Goal: Task Accomplishment & Management: Complete application form

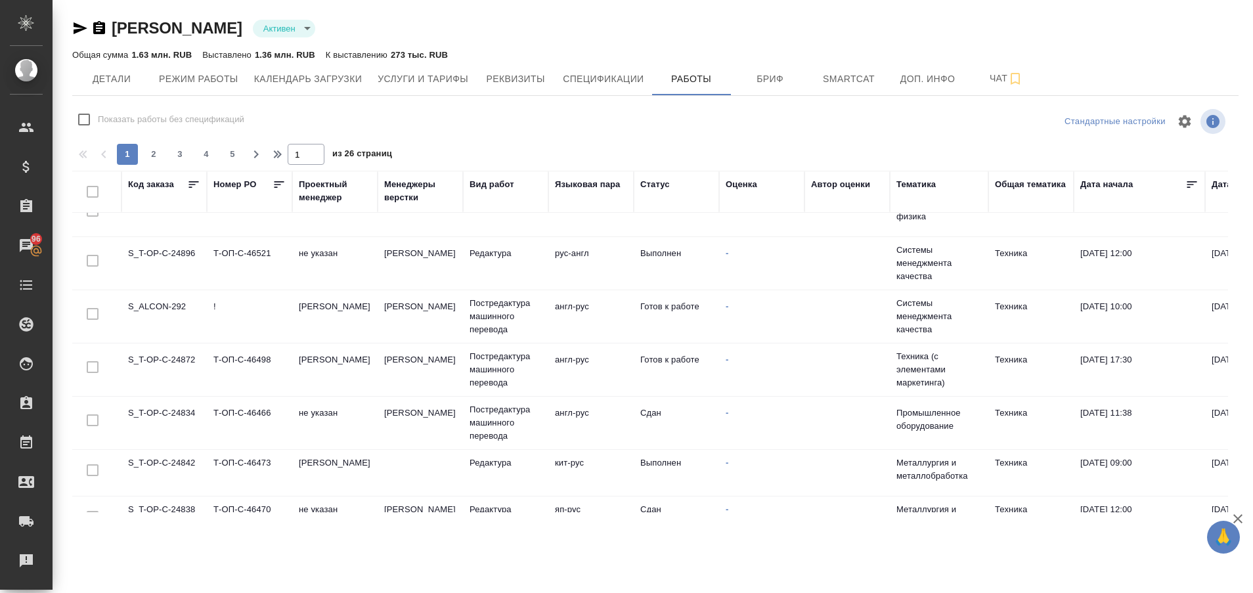
scroll to position [357, 0]
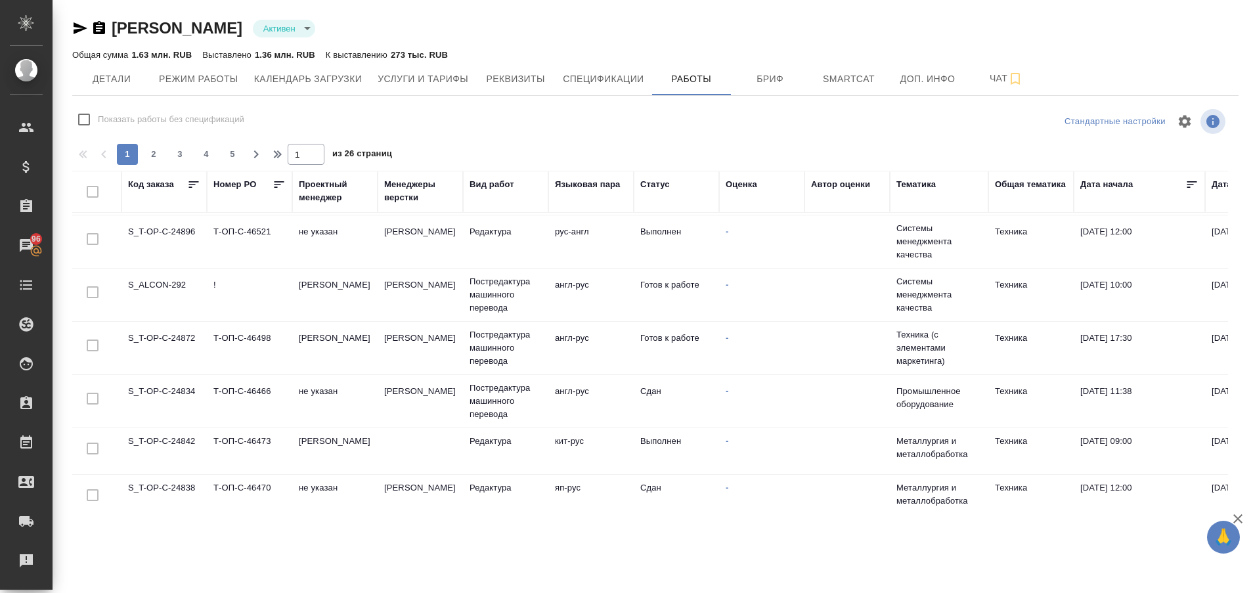
click at [172, 342] on td "S_T-OP-C-24872" at bounding box center [163, 348] width 85 height 46
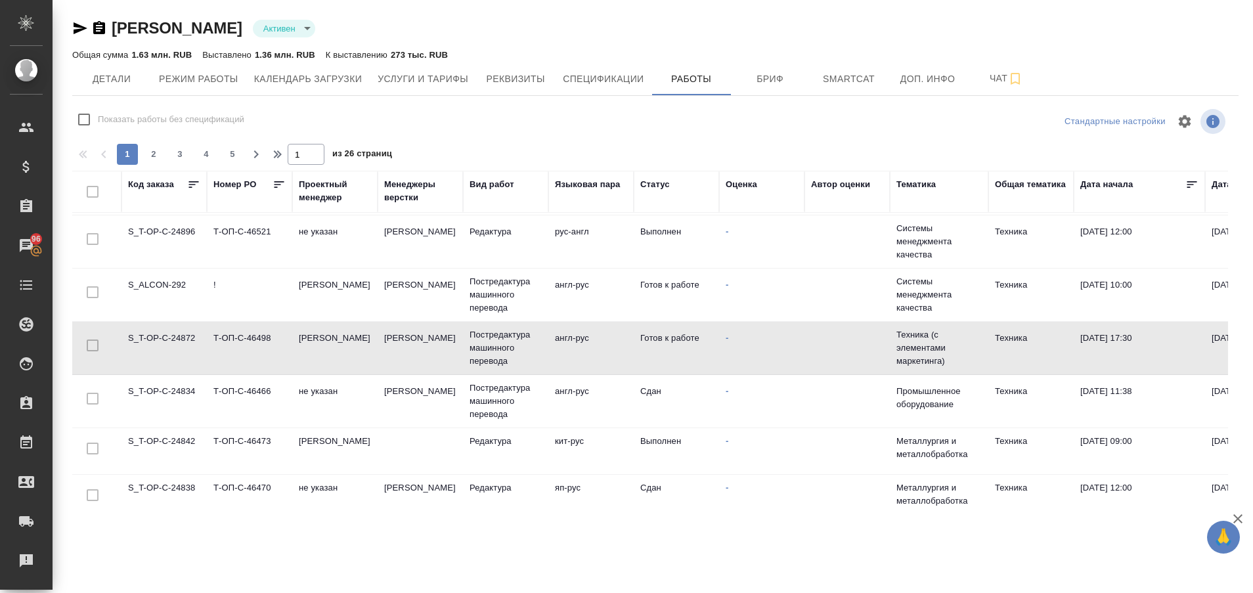
click at [172, 342] on td "S_T-OP-C-24872" at bounding box center [163, 348] width 85 height 46
click at [162, 335] on td "S_T-OP-C-24872" at bounding box center [163, 348] width 85 height 46
click at [26, 569] on div "Рекламации" at bounding box center [9, 561] width 33 height 20
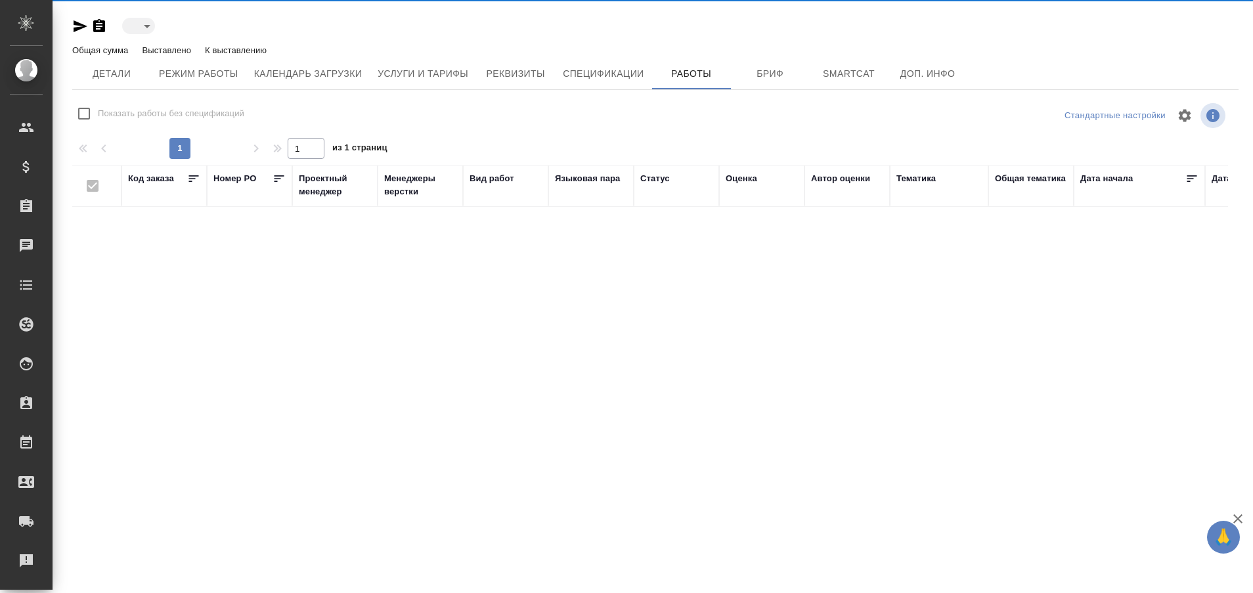
type input "active"
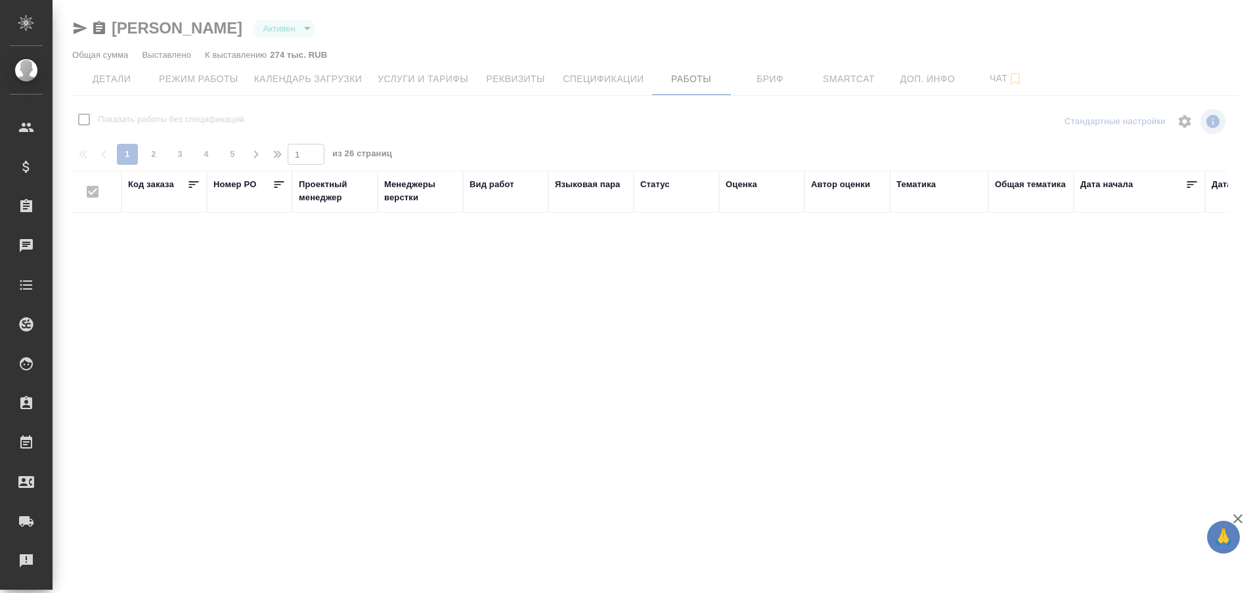
checkbox input "false"
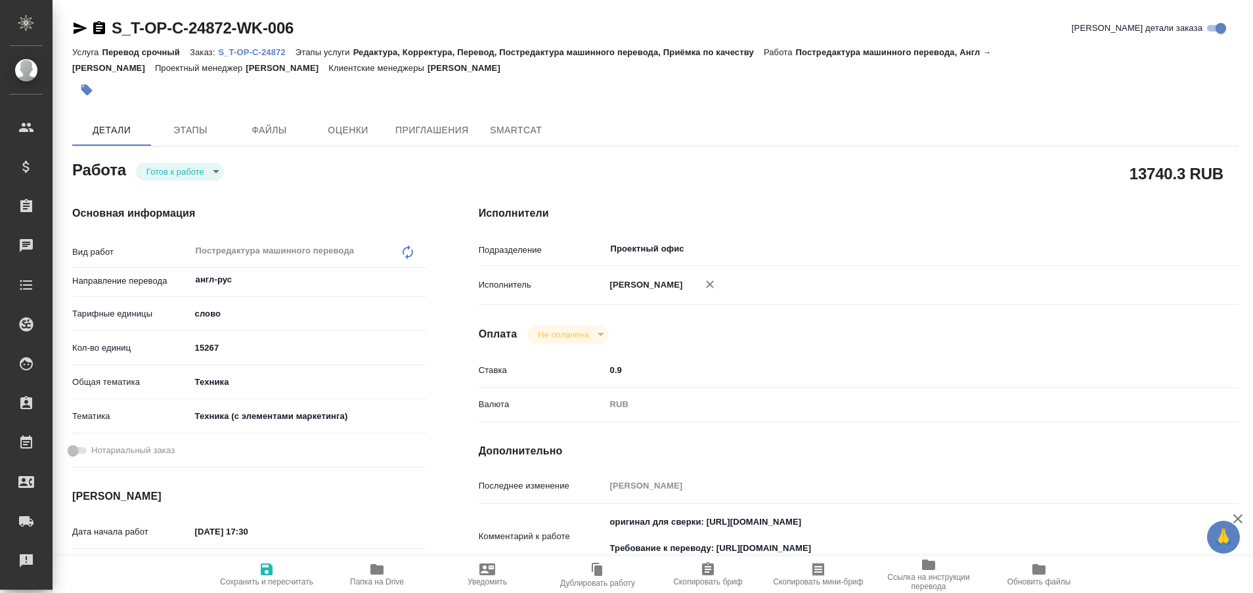
type textarea "x"
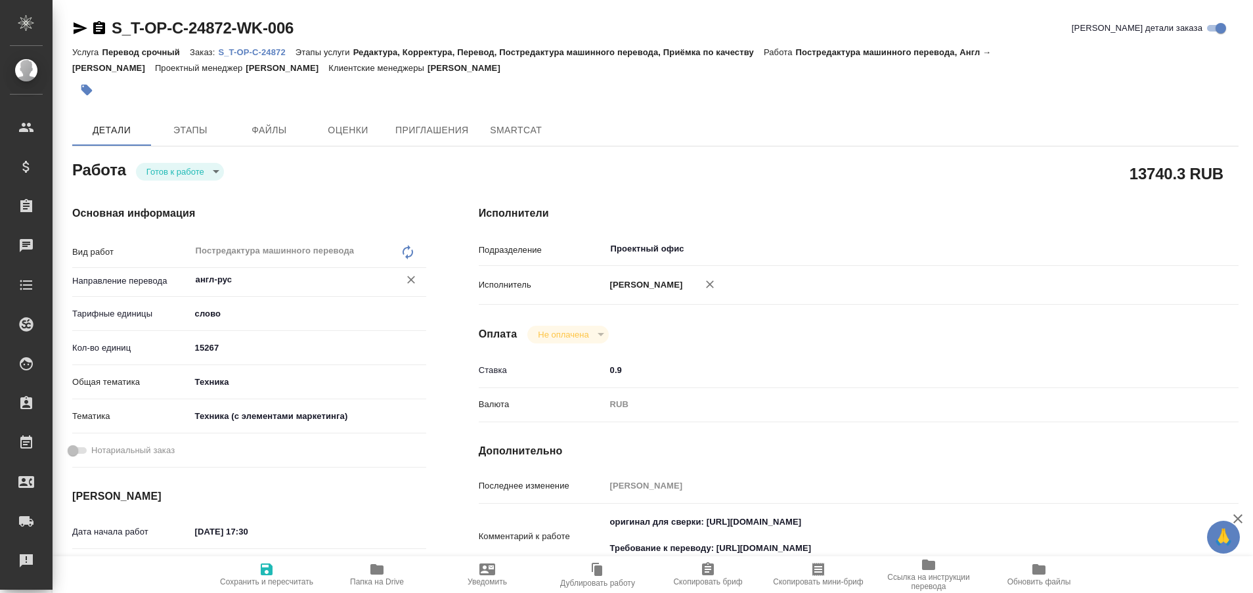
type textarea "x"
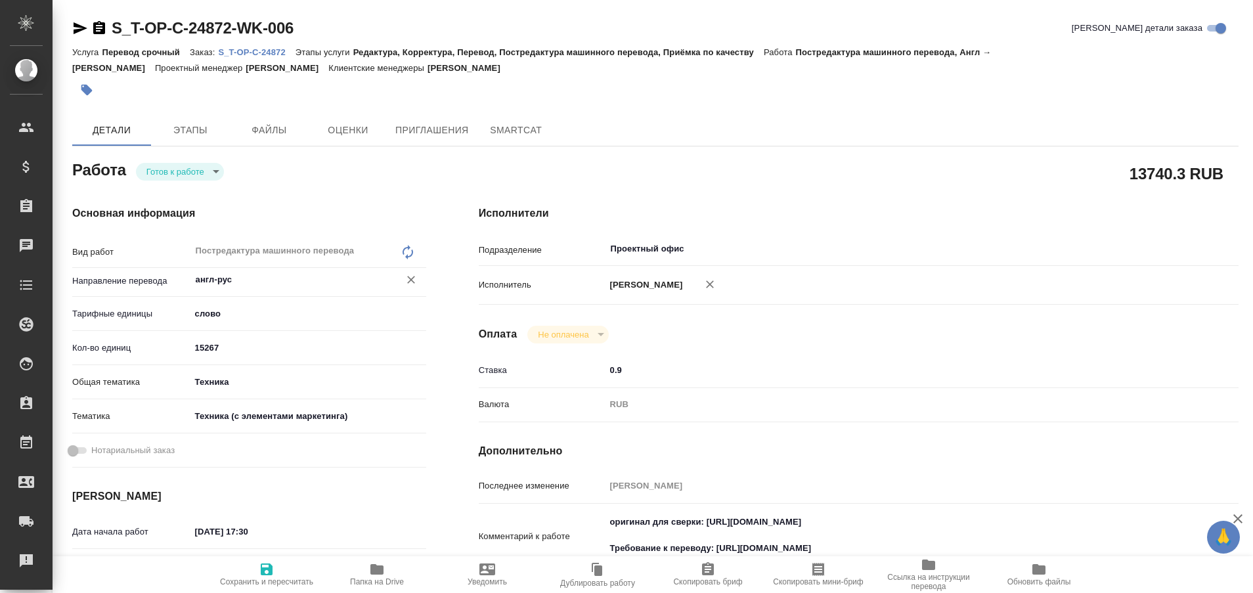
type textarea "x"
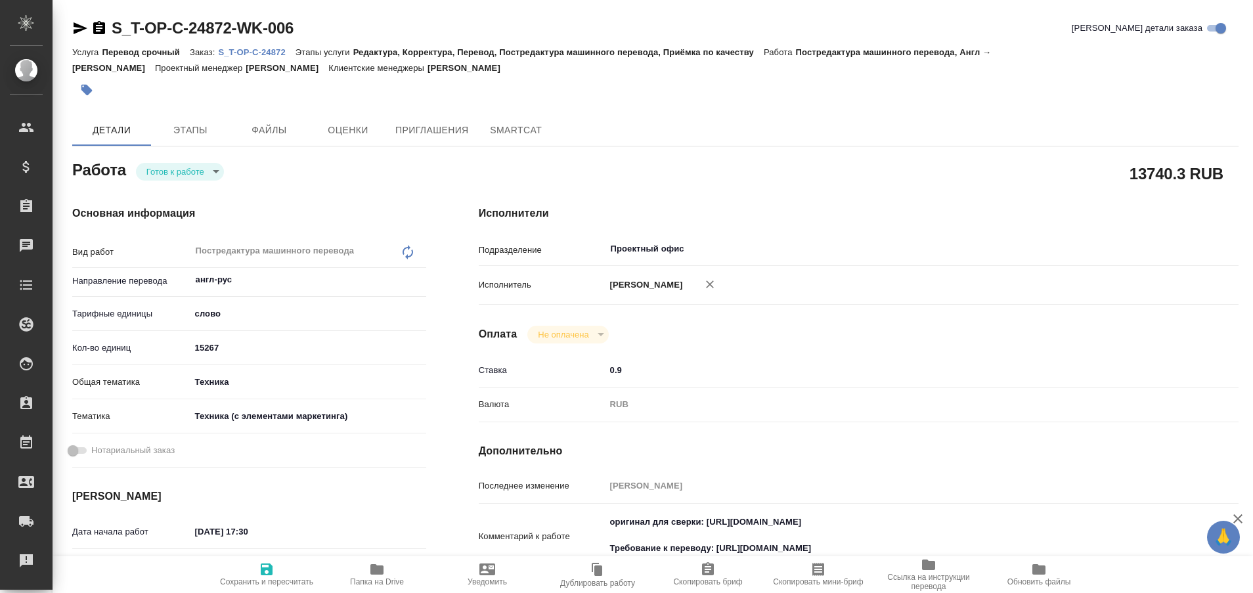
type textarea "x"
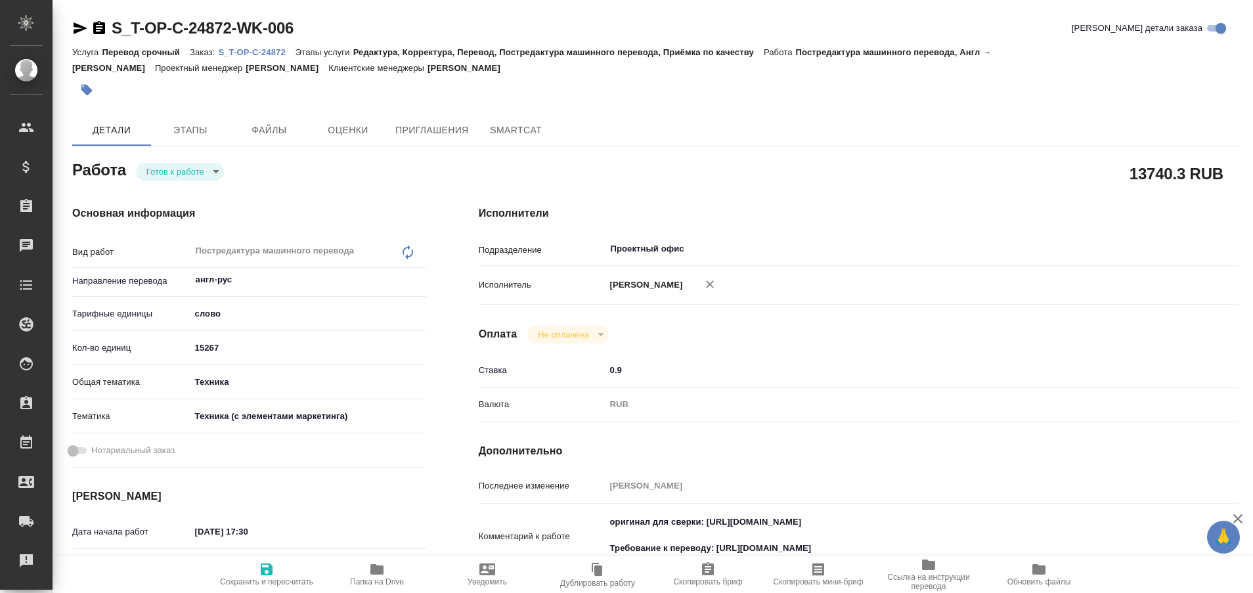
type textarea "x"
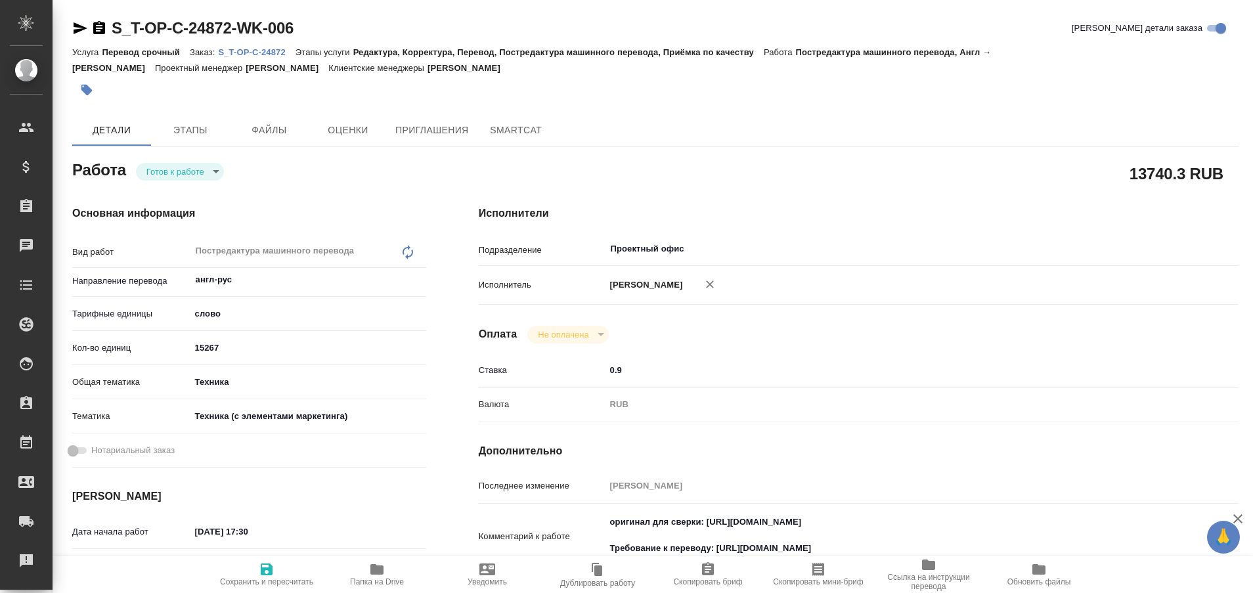
type textarea "x"
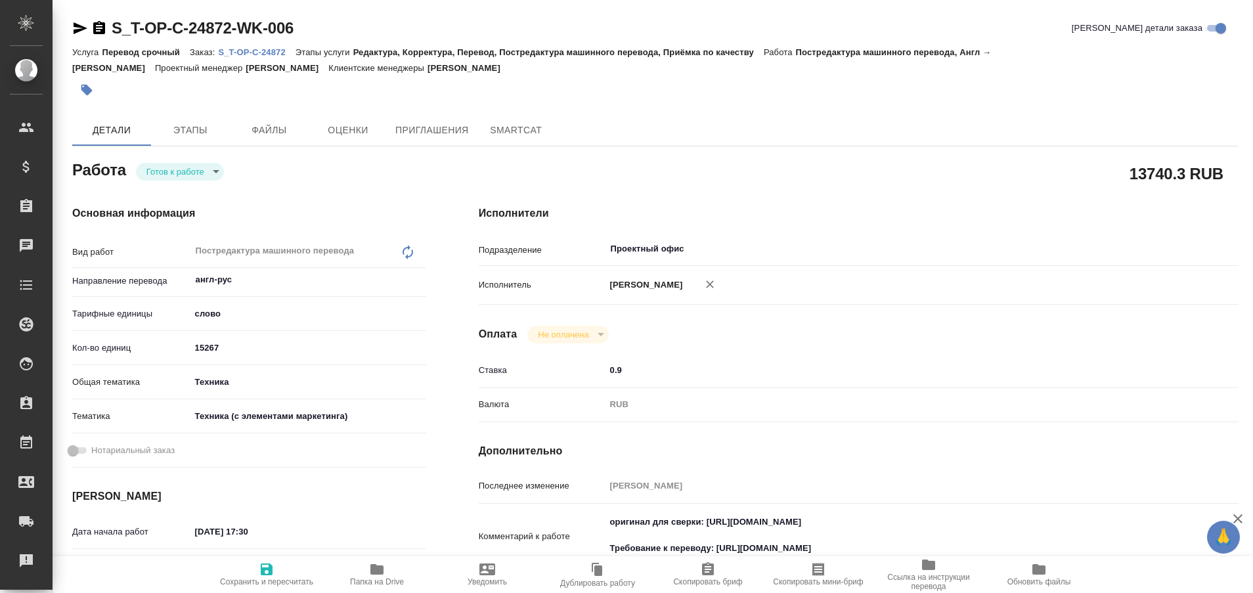
type textarea "x"
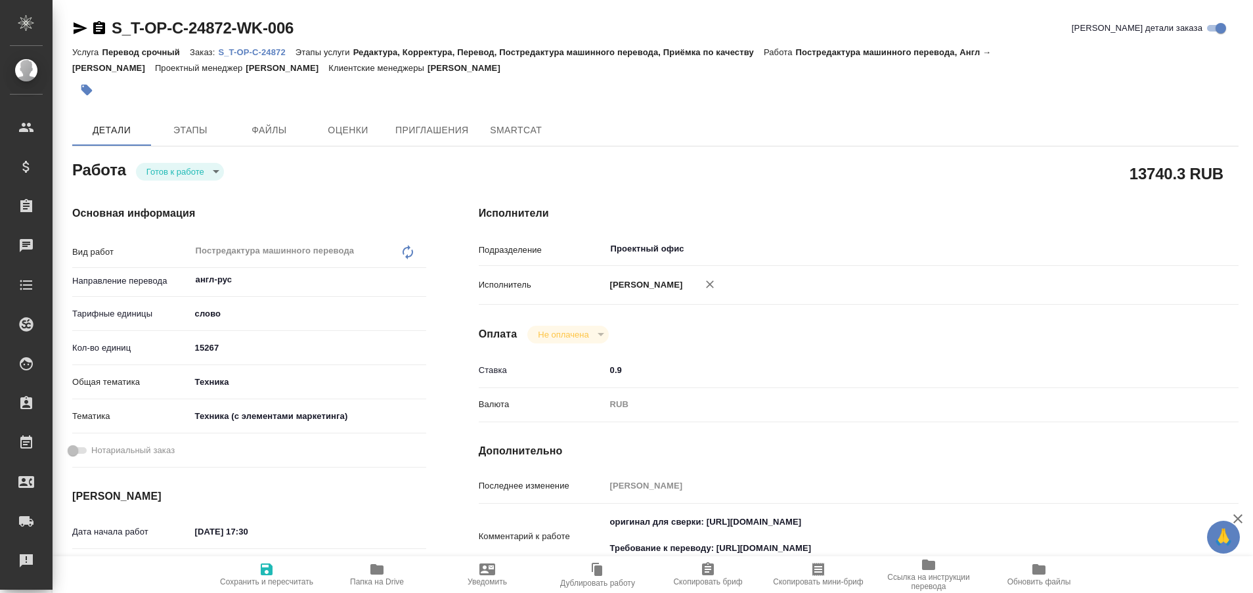
type textarea "x"
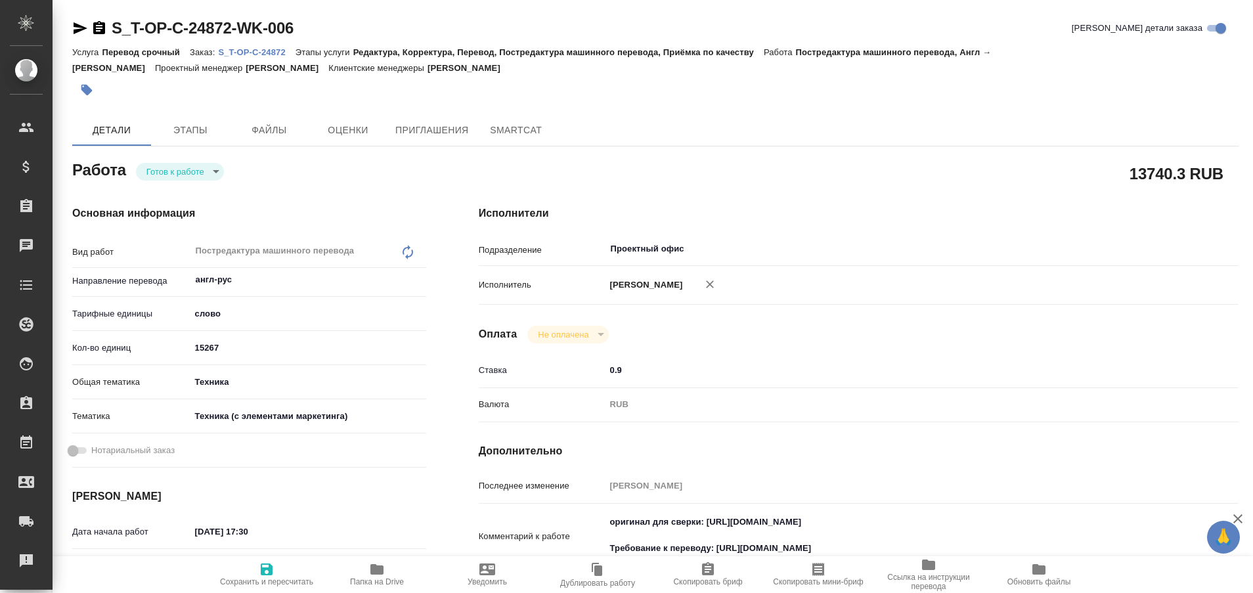
type textarea "x"
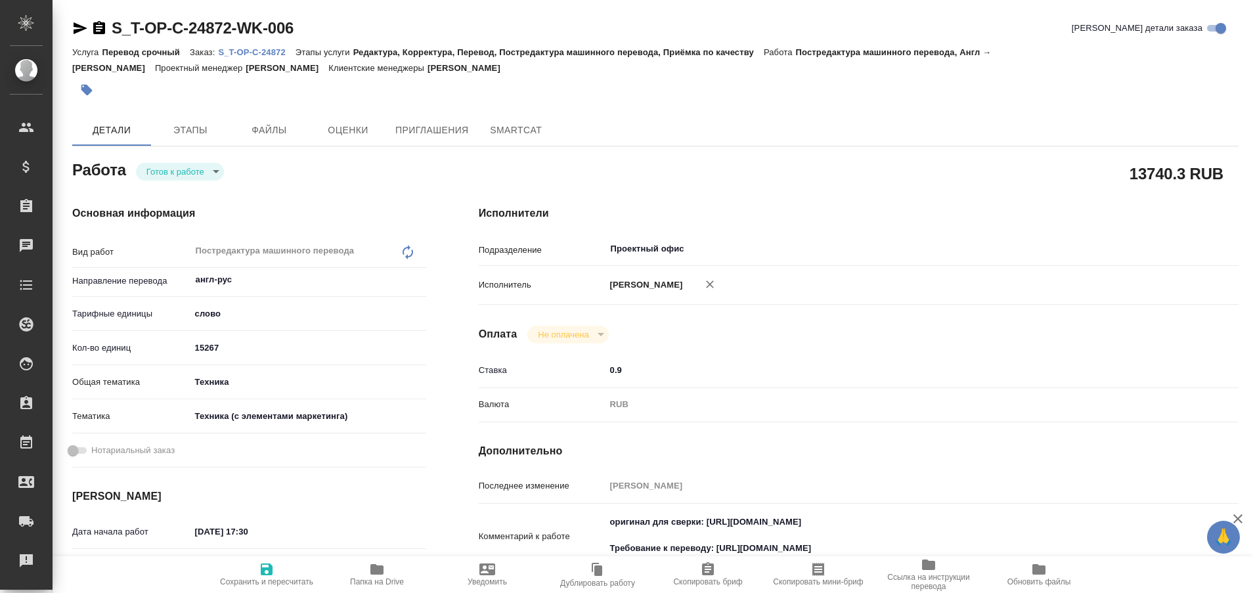
type textarea "x"
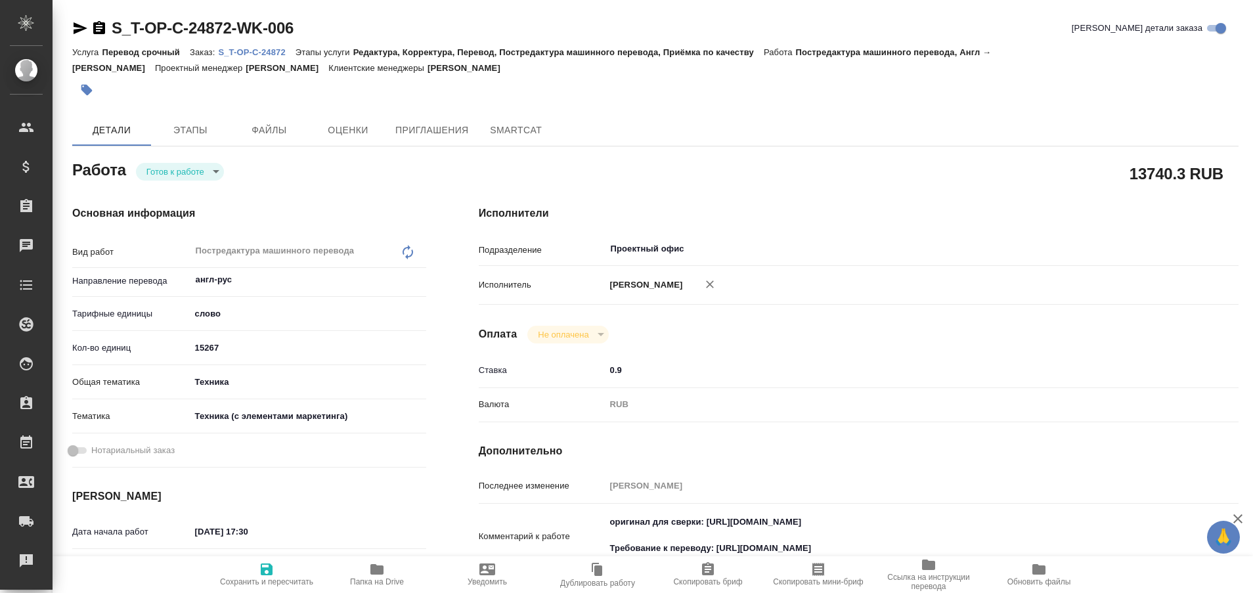
type textarea "x"
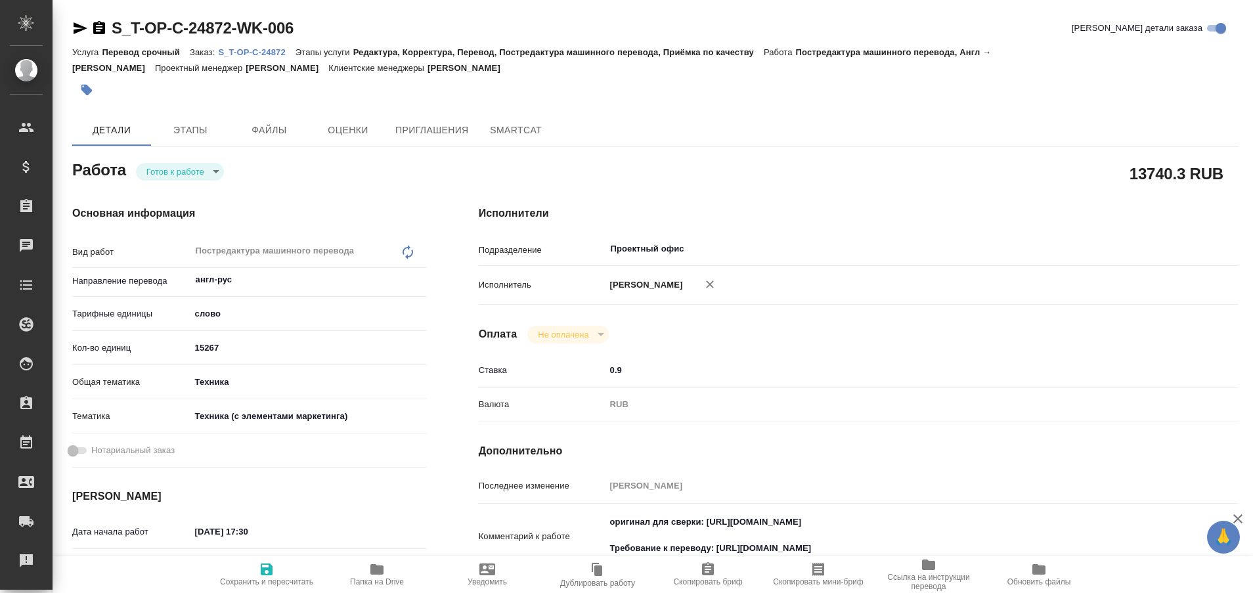
type textarea "x"
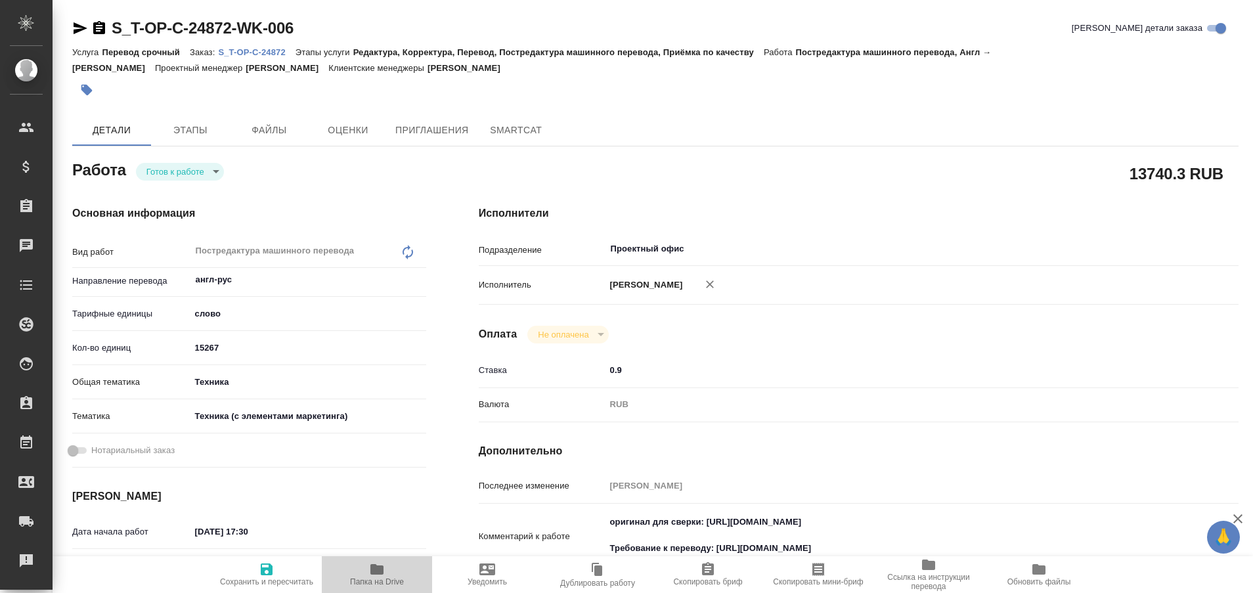
click at [368, 573] on span "Папка на Drive" at bounding box center [377, 573] width 95 height 25
type textarea "x"
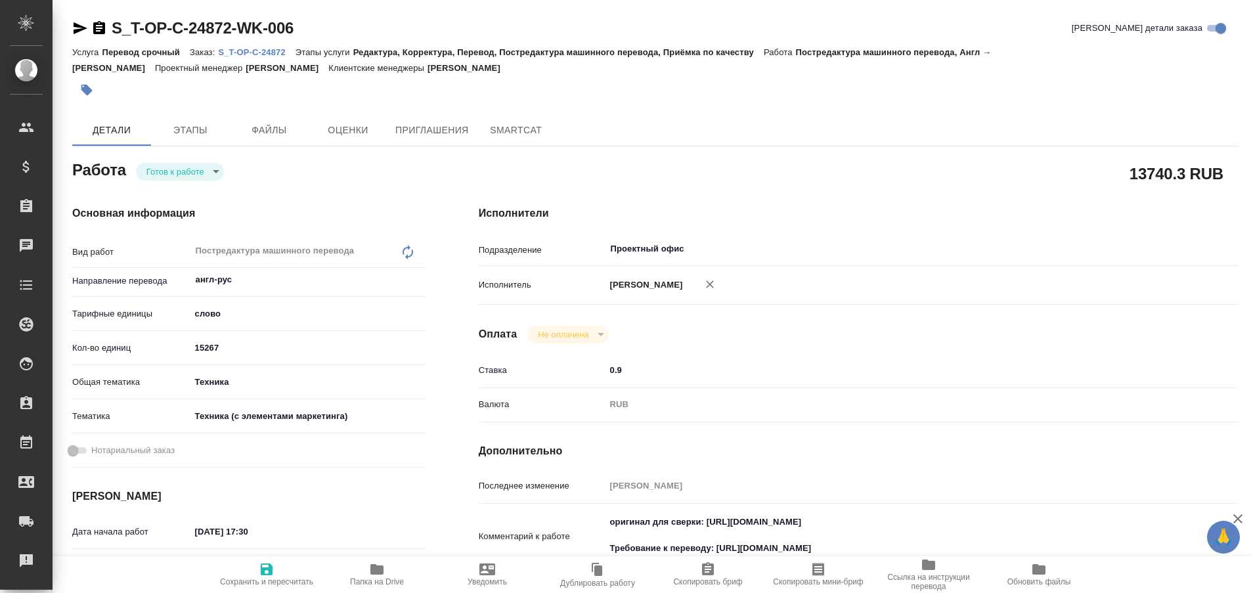
type textarea "x"
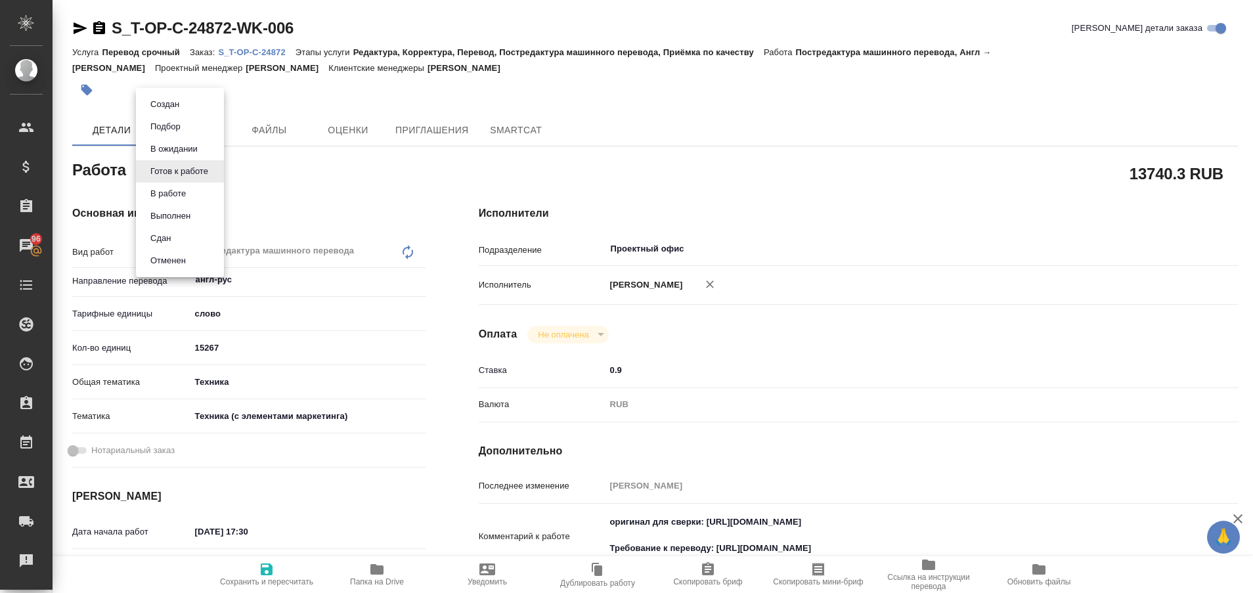
click at [210, 175] on body "🙏 .cls-1 fill:#fff; AWATERA Plastinina Anastasia Клиенты Спецификации Заказы 96…" at bounding box center [626, 296] width 1253 height 593
click at [186, 211] on button "Выполнен" at bounding box center [170, 216] width 48 height 14
type textarea "x"
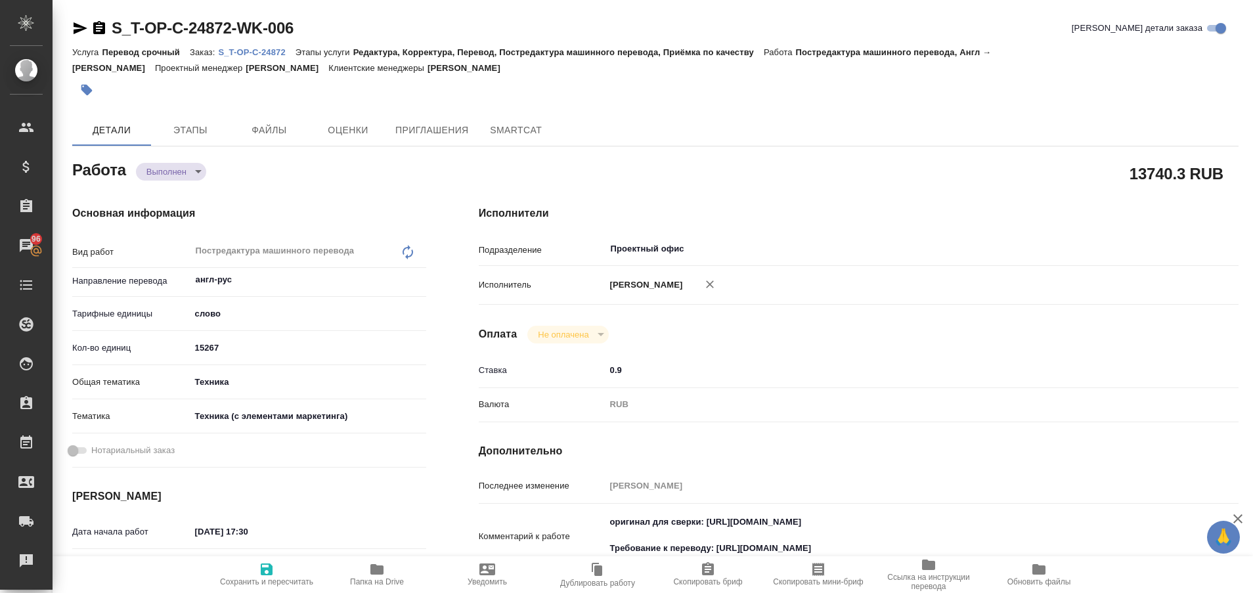
type textarea "x"
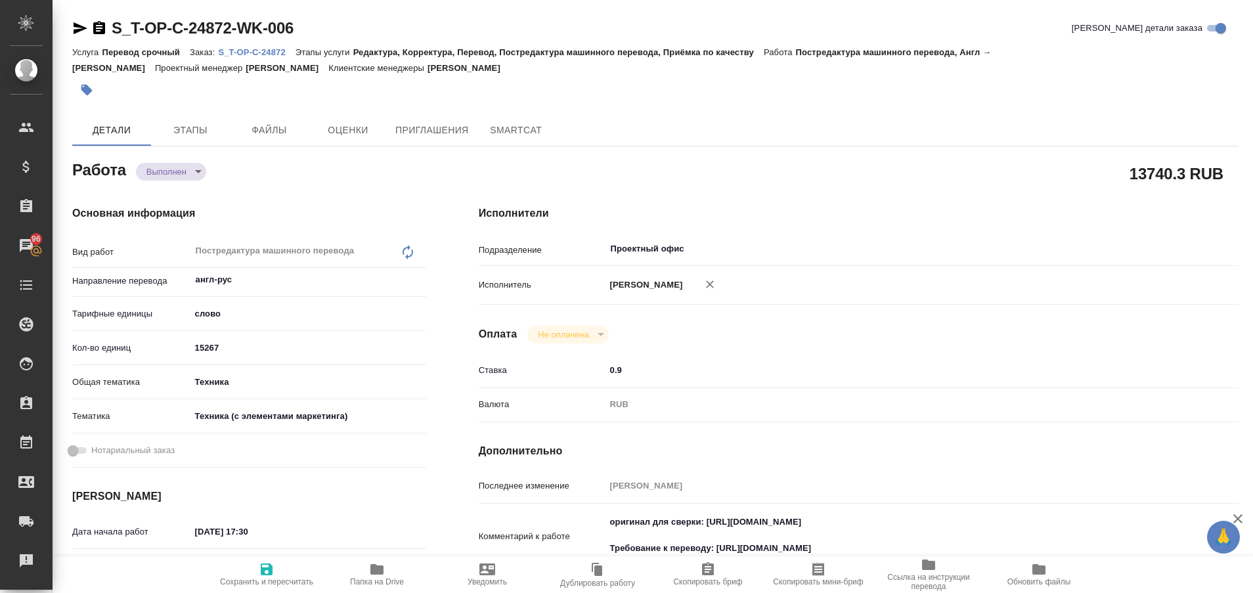
type textarea "x"
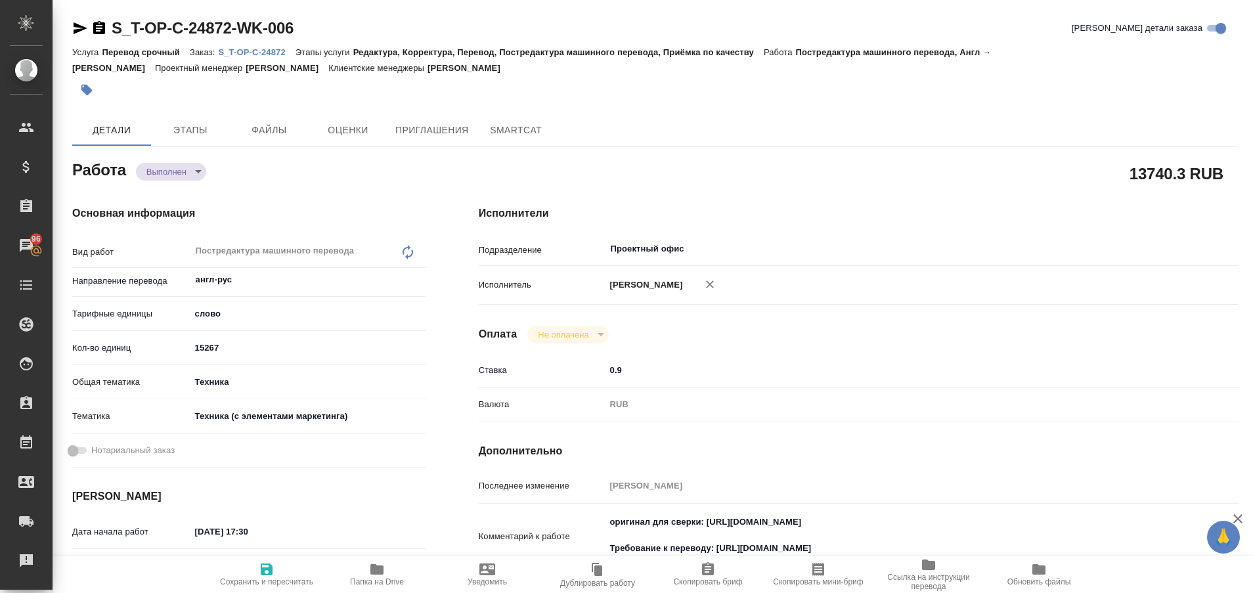
type textarea "x"
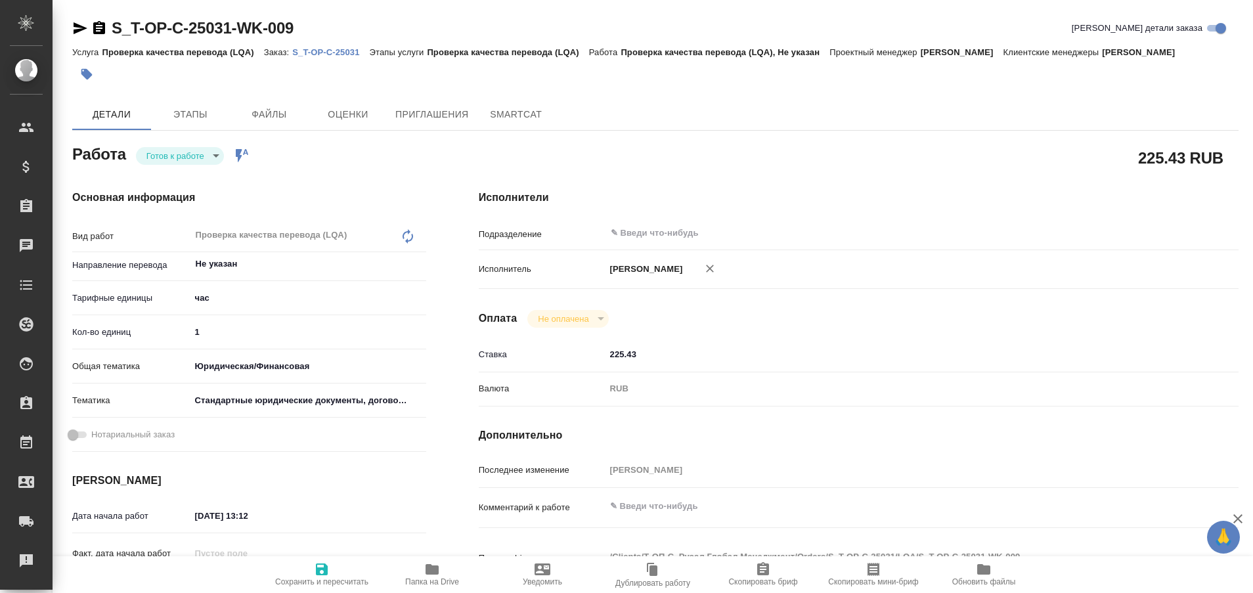
type textarea "x"
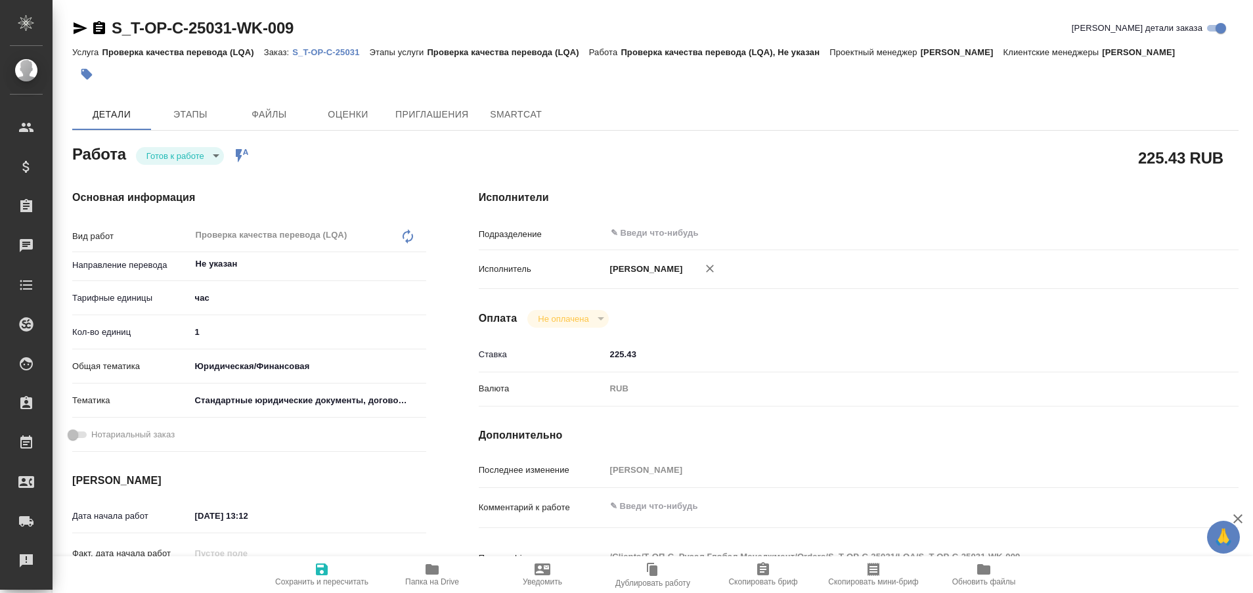
type textarea "x"
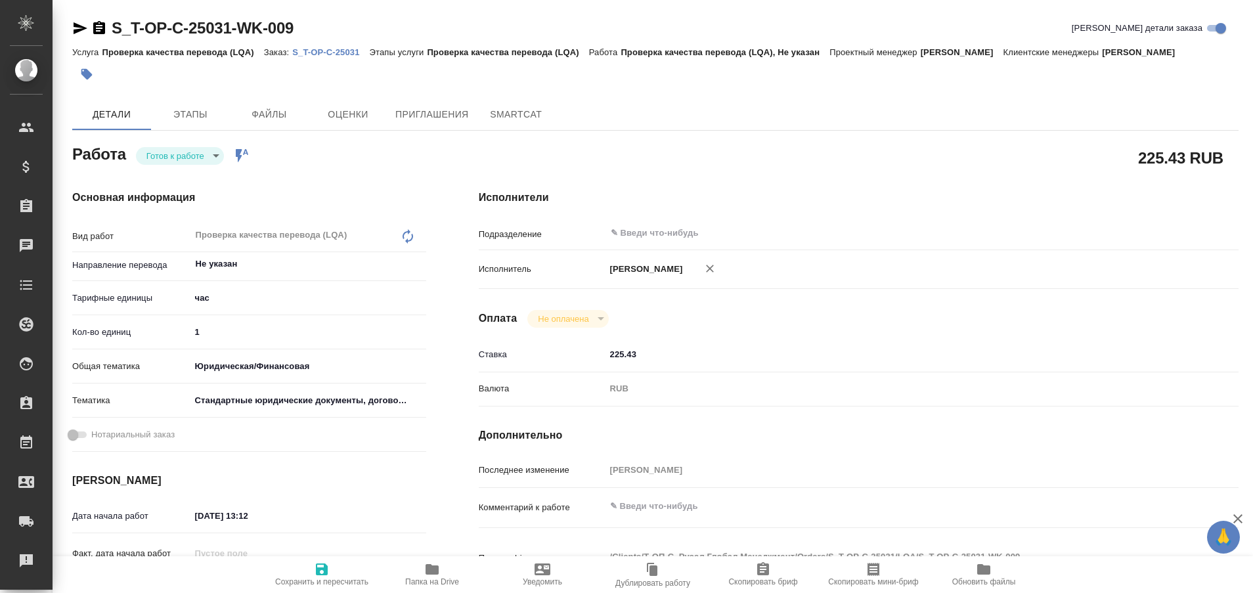
type textarea "x"
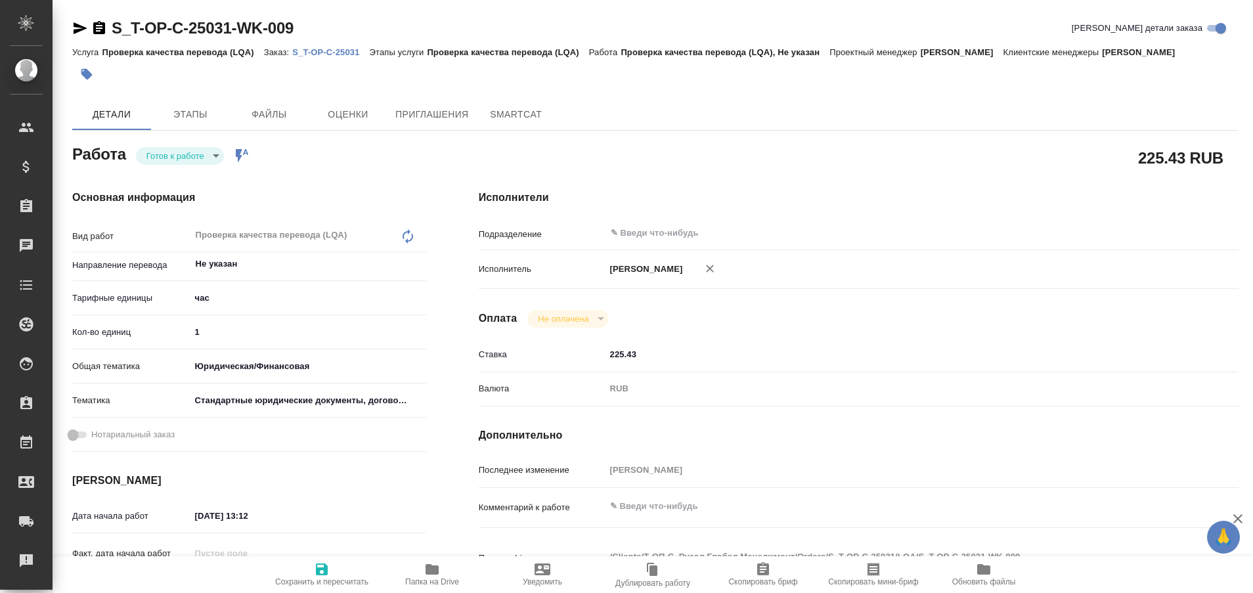
type textarea "x"
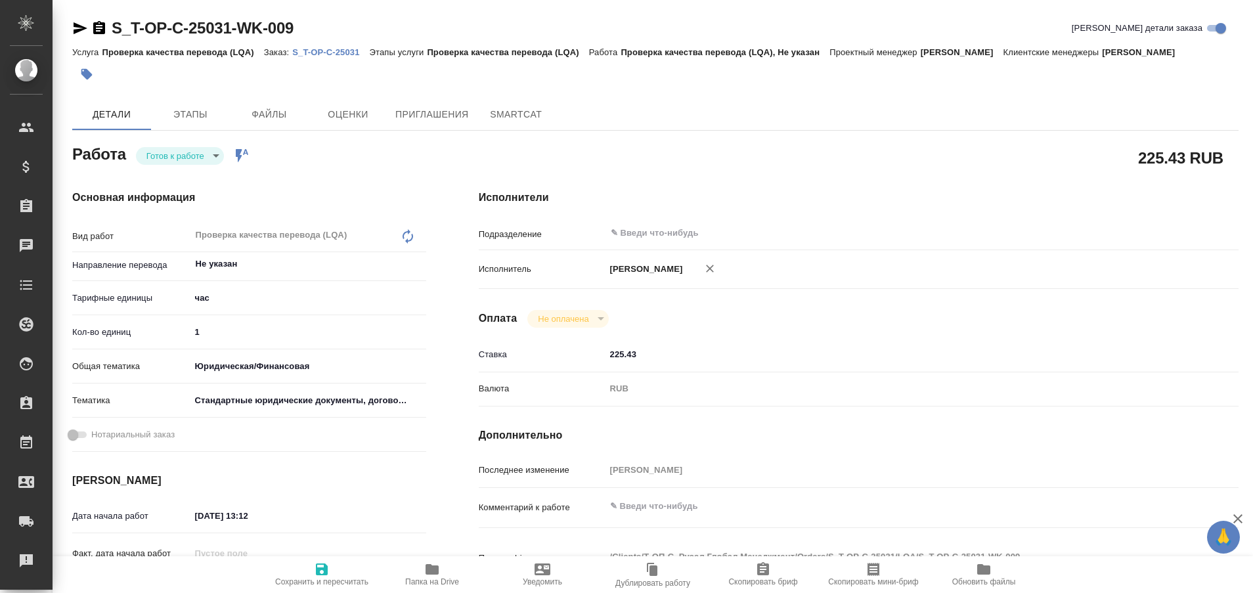
type textarea "x"
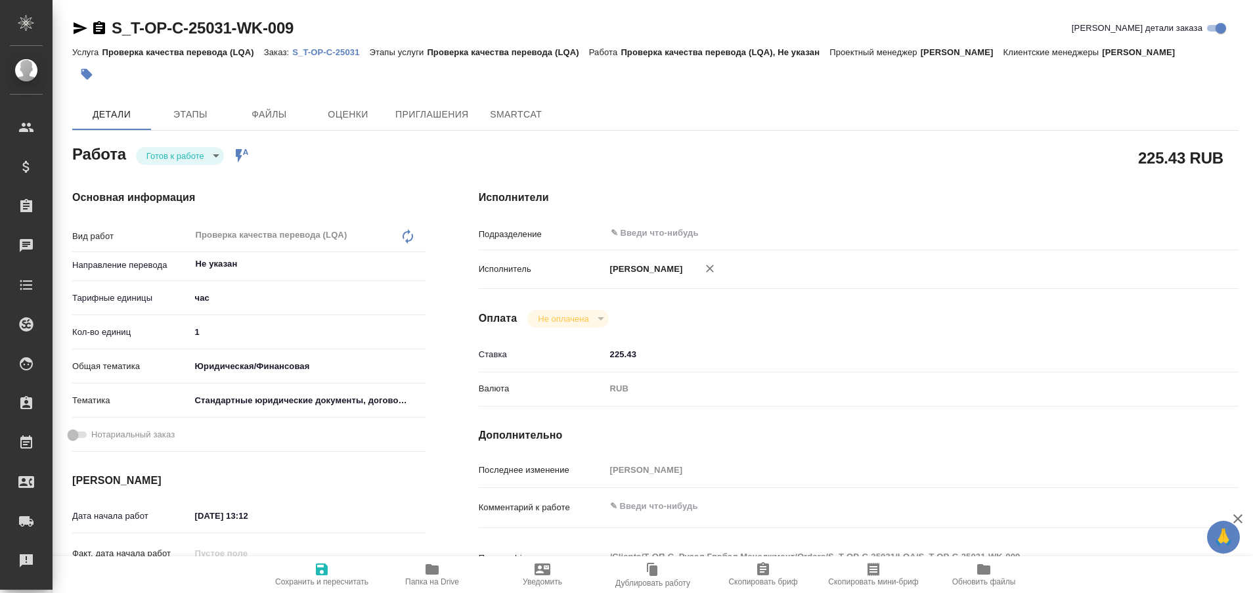
type textarea "x"
